Goal: Submit feedback/report problem

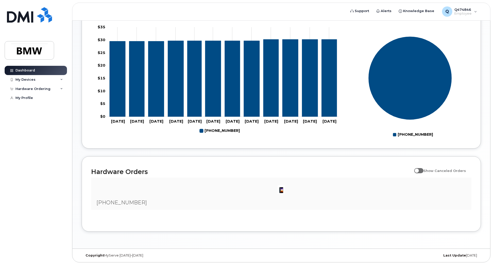
scroll to position [178, 0]
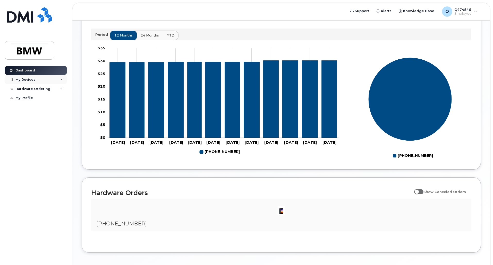
click at [36, 80] on div "My Devices" at bounding box center [36, 79] width 62 height 9
click at [28, 119] on div "Hardware Ordering" at bounding box center [32, 117] width 35 height 4
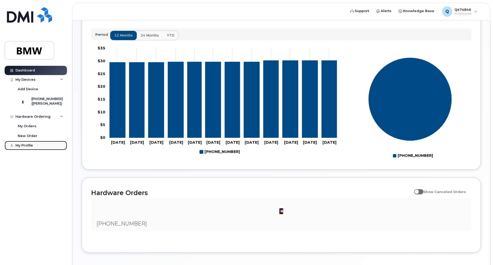
click at [27, 148] on div "My Profile" at bounding box center [23, 146] width 17 height 4
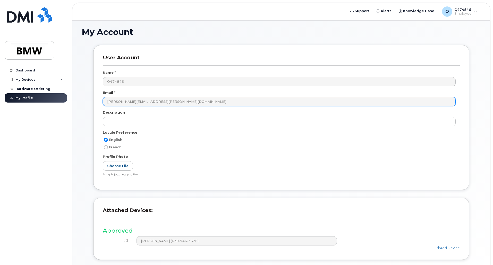
scroll to position [67, 0]
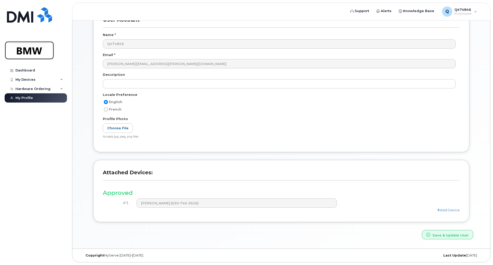
click at [31, 50] on img at bounding box center [30, 50] width 40 height 15
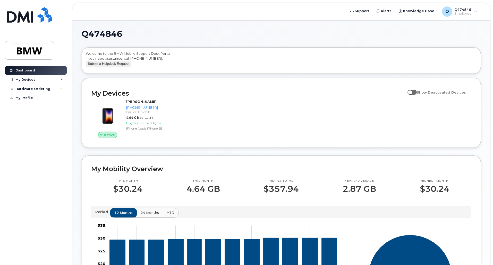
click at [116, 67] on button "Submit a Helpdesk Request" at bounding box center [109, 64] width 46 height 6
